Goal: Task Accomplishment & Management: Use online tool/utility

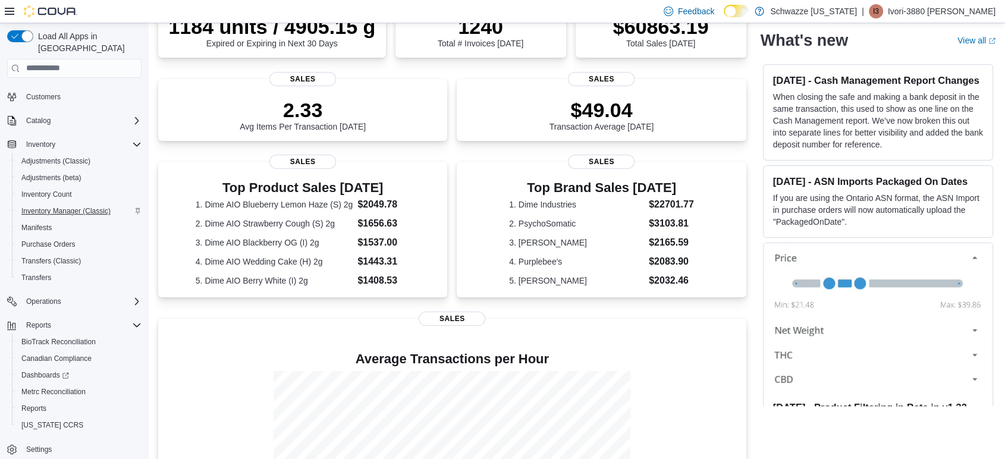
scroll to position [243, 0]
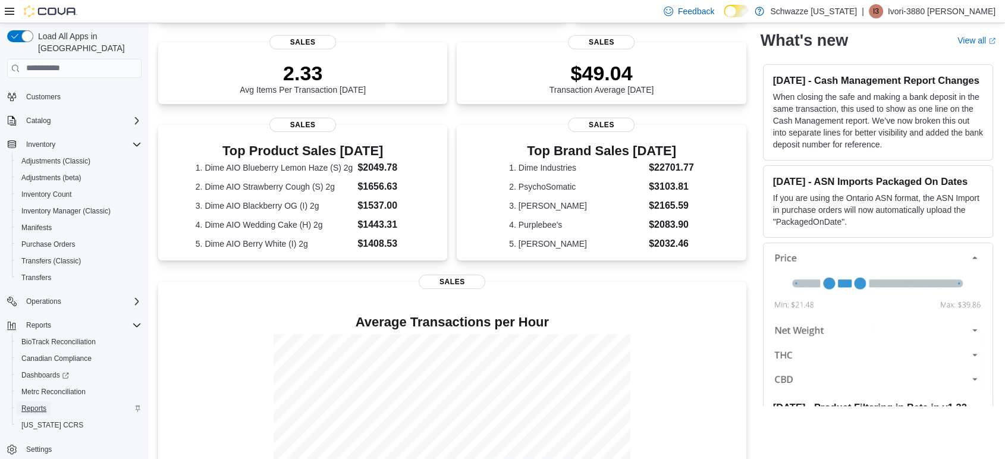
click at [31, 404] on span "Reports" at bounding box center [33, 409] width 25 height 10
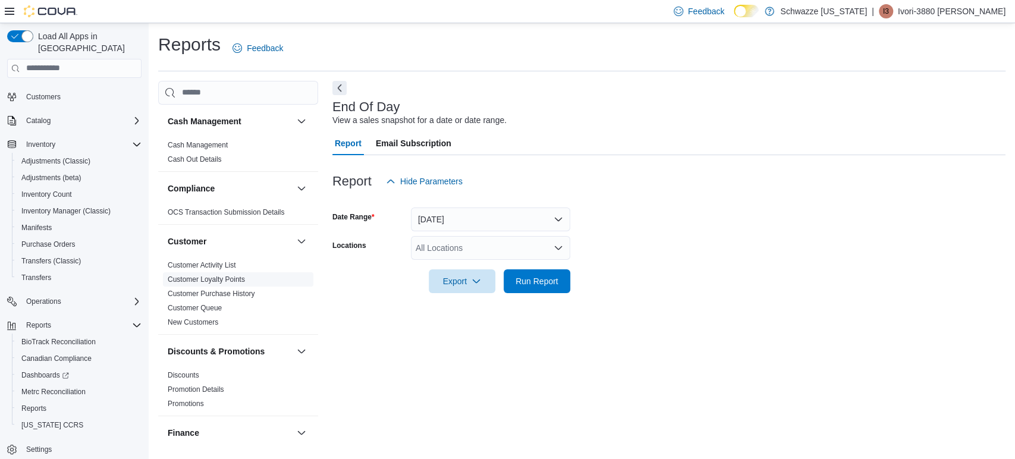
click at [230, 284] on span "Customer Loyalty Points" at bounding box center [206, 280] width 77 height 10
click at [450, 257] on div "All Locations" at bounding box center [490, 248] width 159 height 24
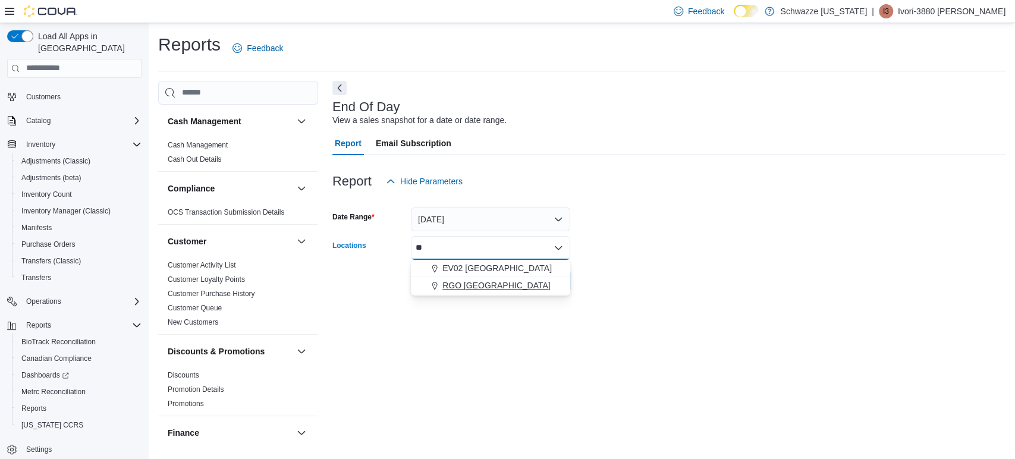
type input "**"
click at [474, 280] on span "RGO [GEOGRAPHIC_DATA]" at bounding box center [496, 285] width 108 height 12
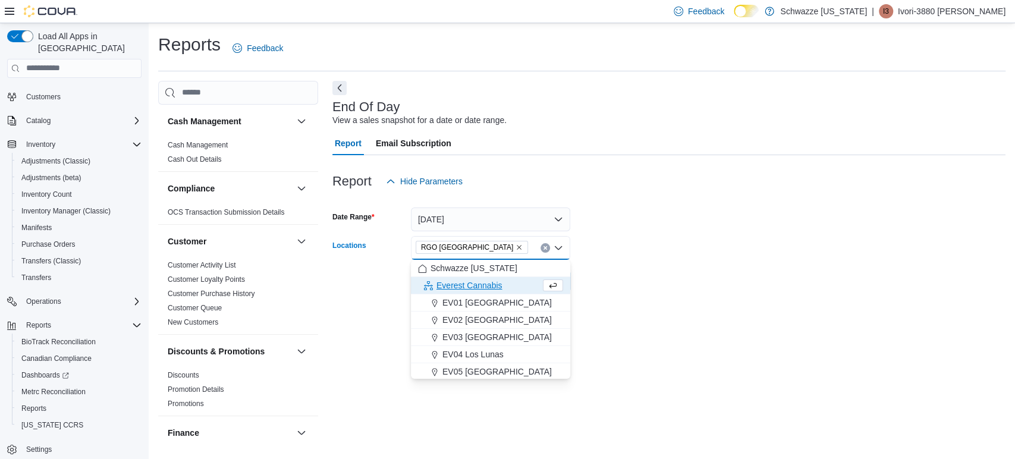
click at [699, 380] on div "End Of Day View a sales snapshot for a date or date range. Report Email Subscri…" at bounding box center [668, 265] width 673 height 368
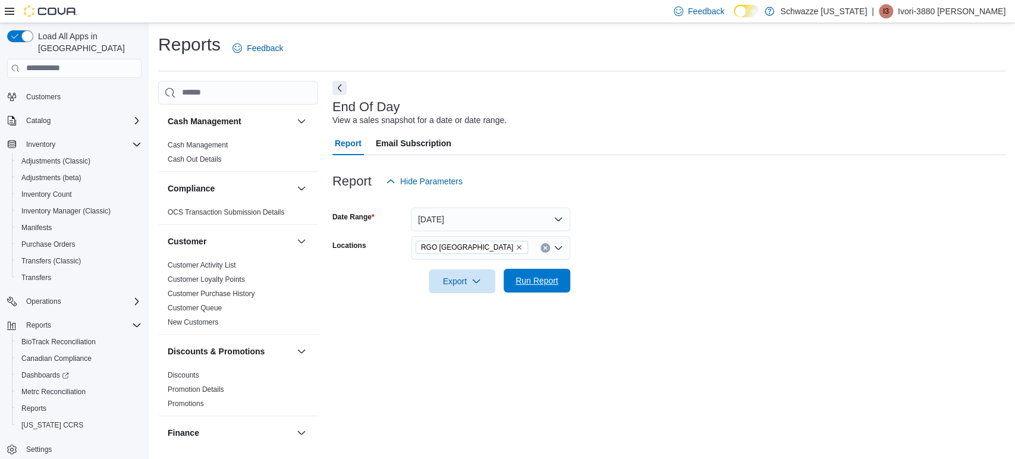
click at [552, 269] on div "Export Run Report" at bounding box center [451, 281] width 238 height 24
click at [517, 281] on span "Run Report" at bounding box center [536, 281] width 43 height 12
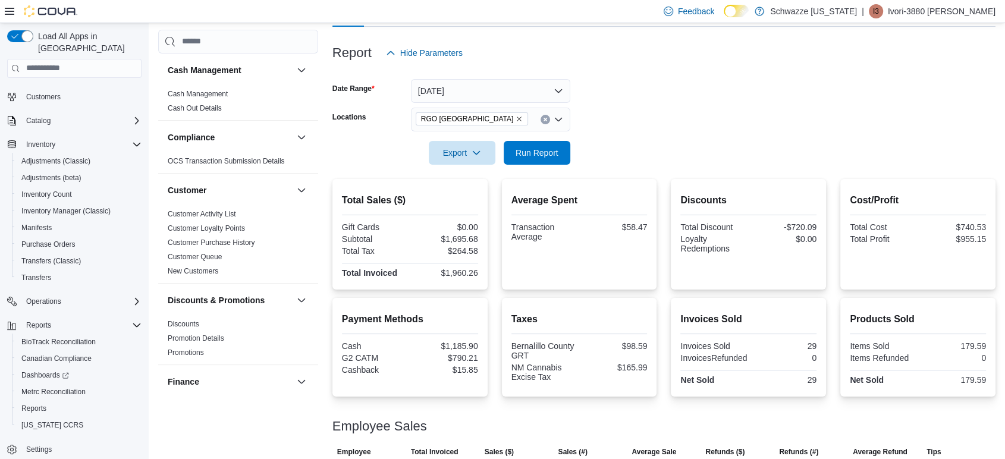
scroll to position [128, 0]
